Goal: Information Seeking & Learning: Learn about a topic

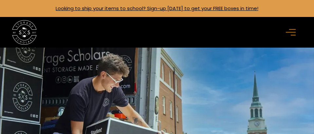
click at [292, 36] on div "menu" at bounding box center [291, 32] width 12 height 12
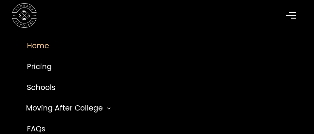
scroll to position [54, 0]
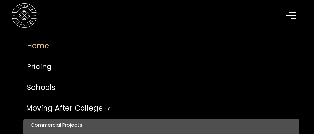
click at [97, 107] on div "Moving After College" at bounding box center [64, 108] width 77 height 11
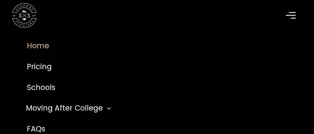
scroll to position [106, 0]
click at [40, 86] on link "Schools" at bounding box center [157, 87] width 284 height 21
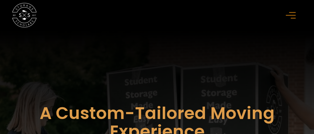
click at [293, 17] on icon "menu" at bounding box center [290, 15] width 10 height 7
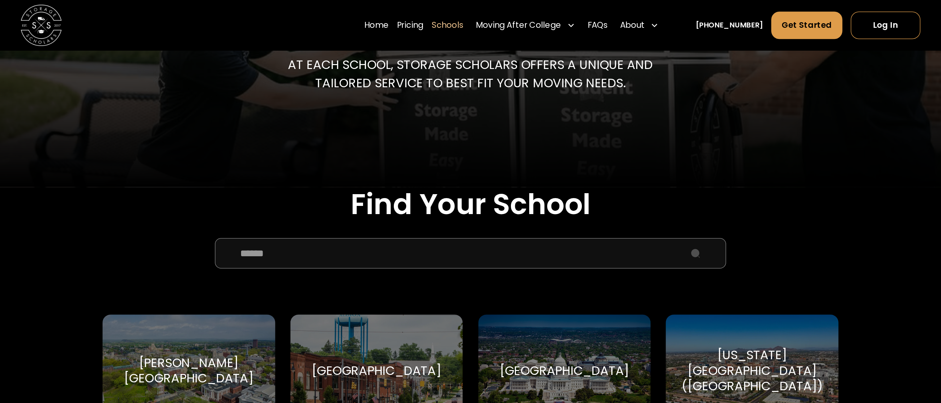
scroll to position [135, 0]
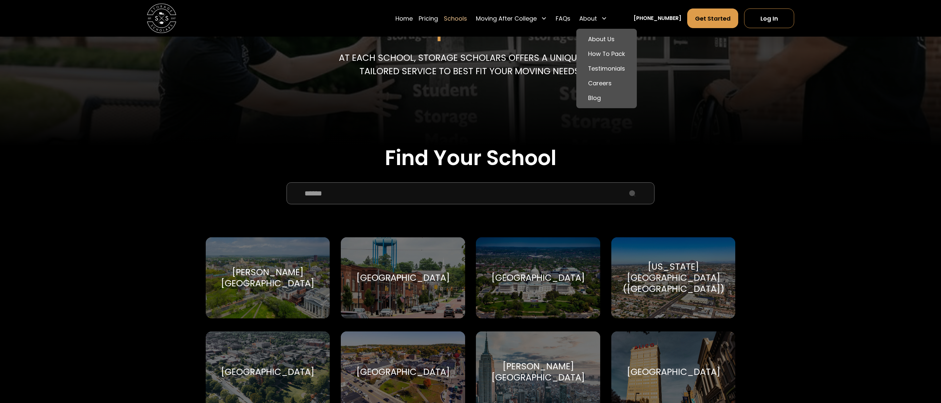
click at [313, 18] on div "About" at bounding box center [588, 18] width 18 height 9
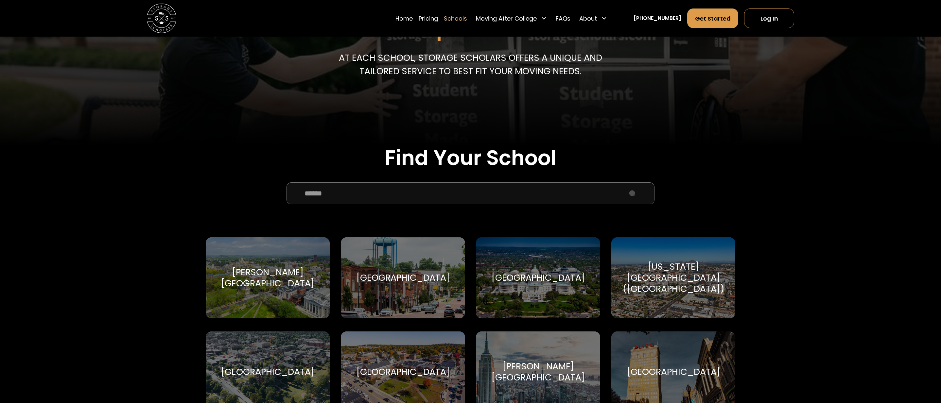
click at [313, 18] on div "About" at bounding box center [588, 18] width 18 height 9
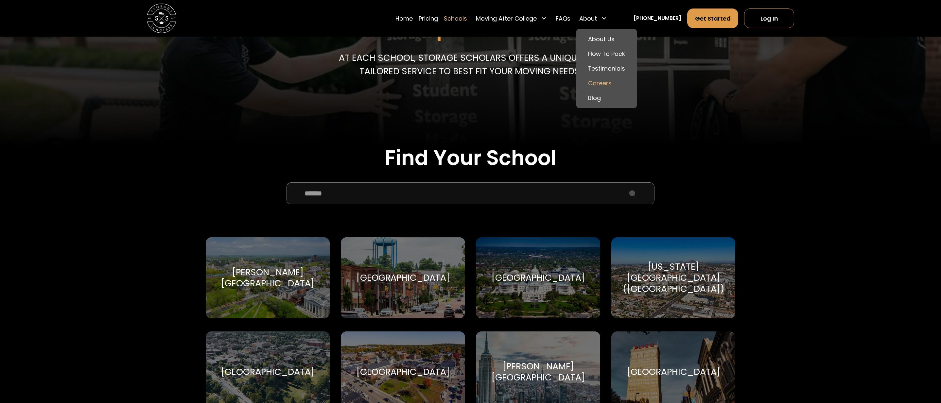
click at [313, 82] on link "Careers" at bounding box center [606, 83] width 55 height 15
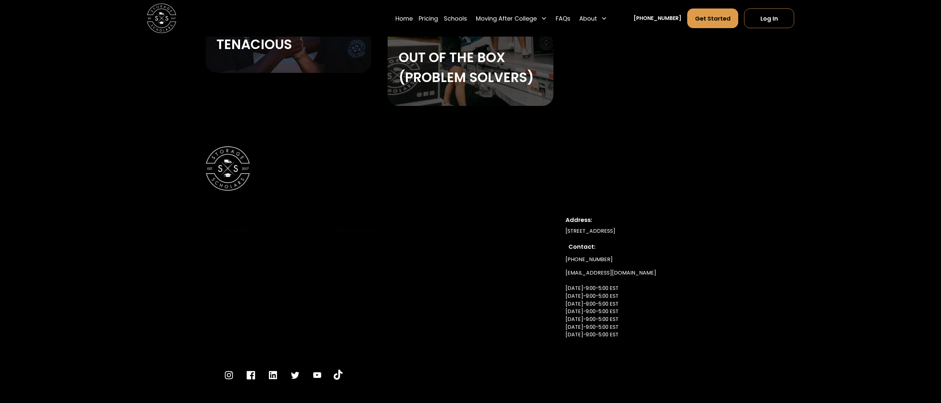
scroll to position [1506, 0]
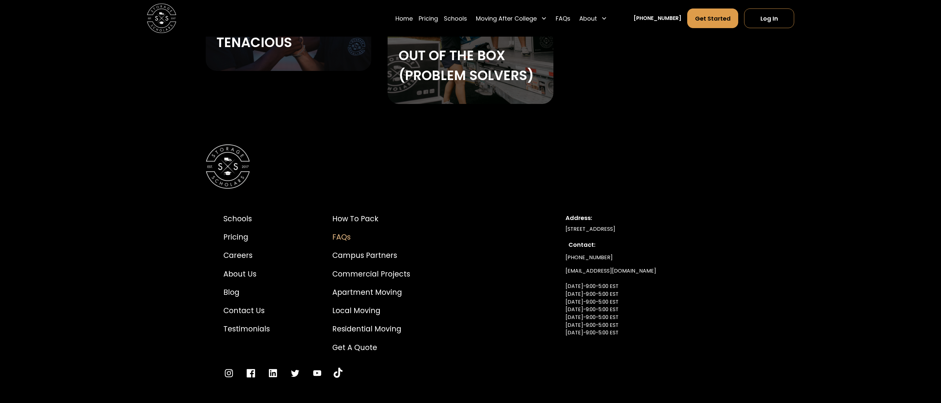
click at [336, 242] on div "FAQs" at bounding box center [371, 237] width 78 height 11
